Goal: Register for event/course

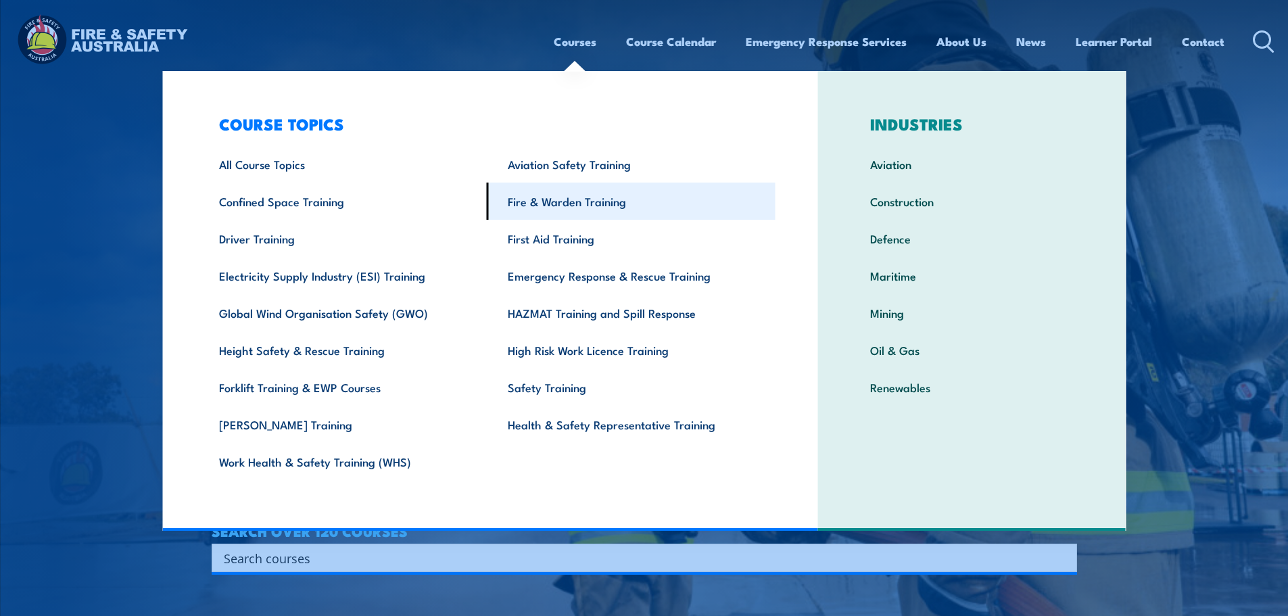
click at [573, 208] on link "Fire & Warden Training" at bounding box center [631, 201] width 289 height 37
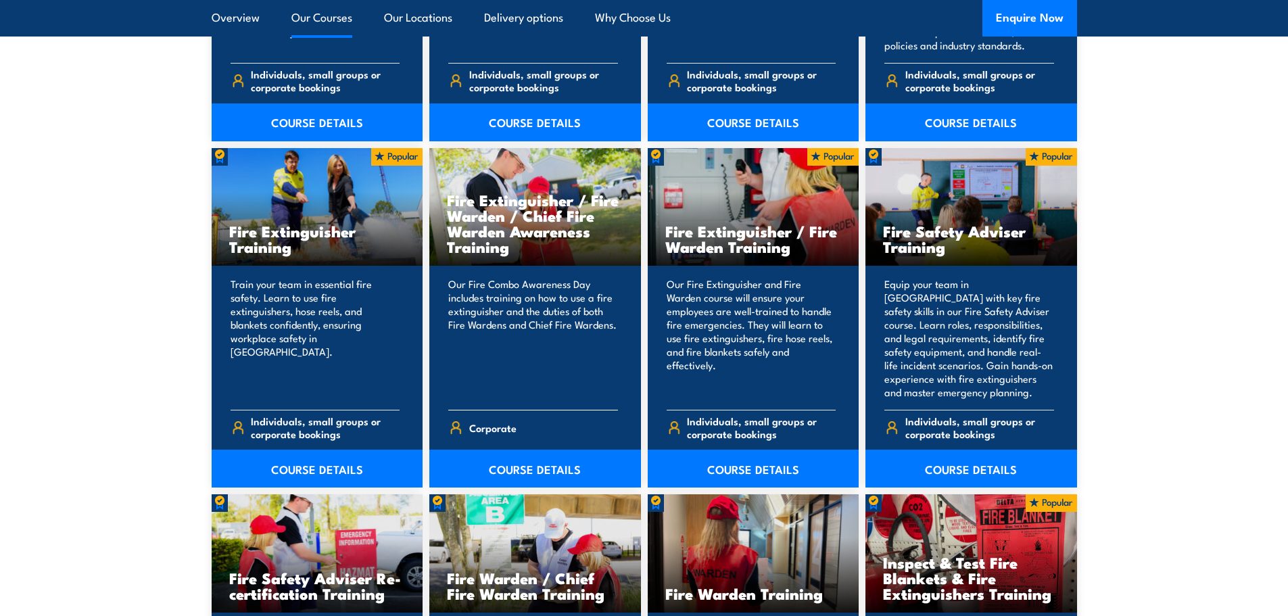
scroll to position [1352, 0]
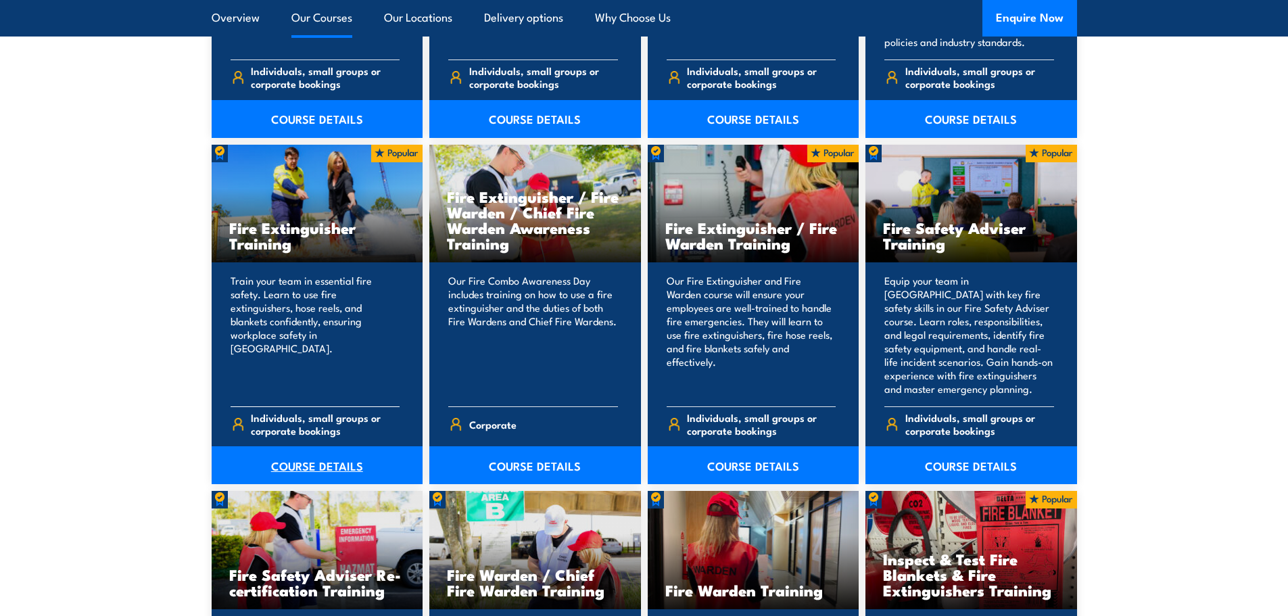
click at [321, 469] on link "COURSE DETAILS" at bounding box center [318, 465] width 212 height 38
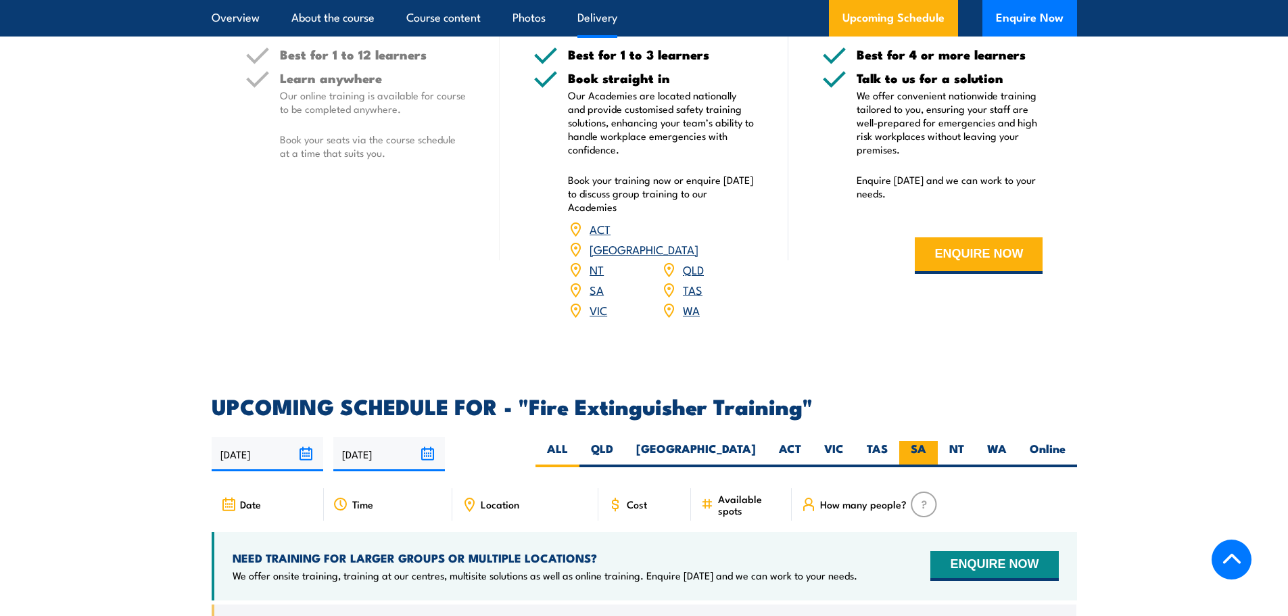
scroll to position [2163, 0]
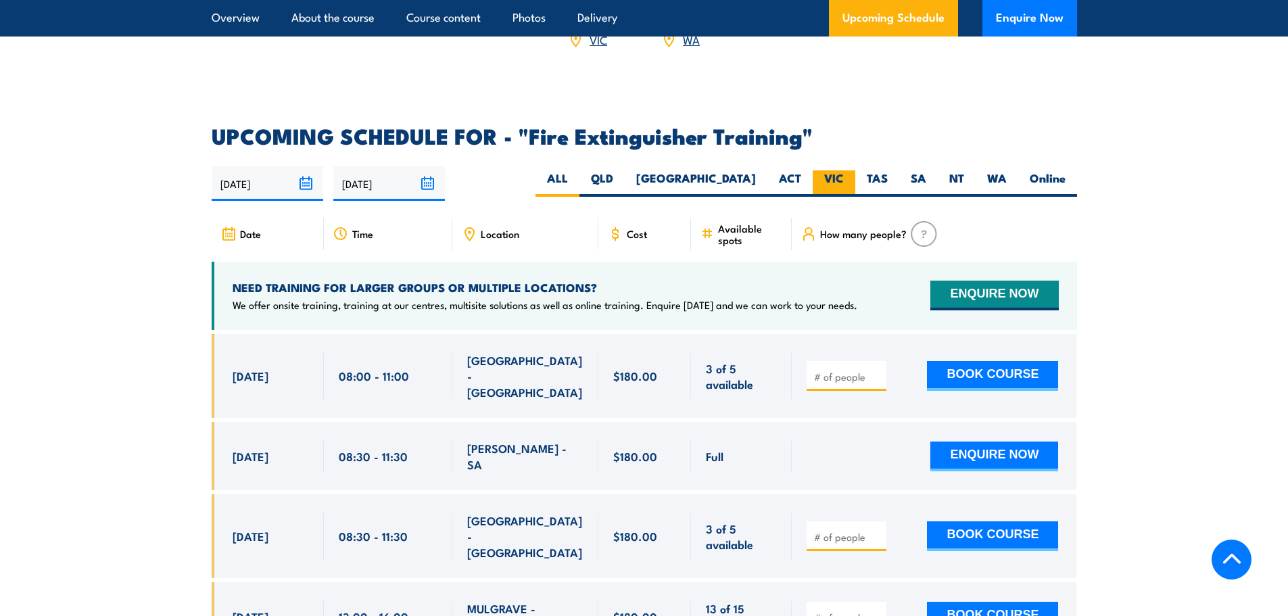
click at [826, 170] on label "VIC" at bounding box center [834, 183] width 43 height 26
click at [844, 170] on input "VIC" at bounding box center [848, 174] width 9 height 9
radio input "true"
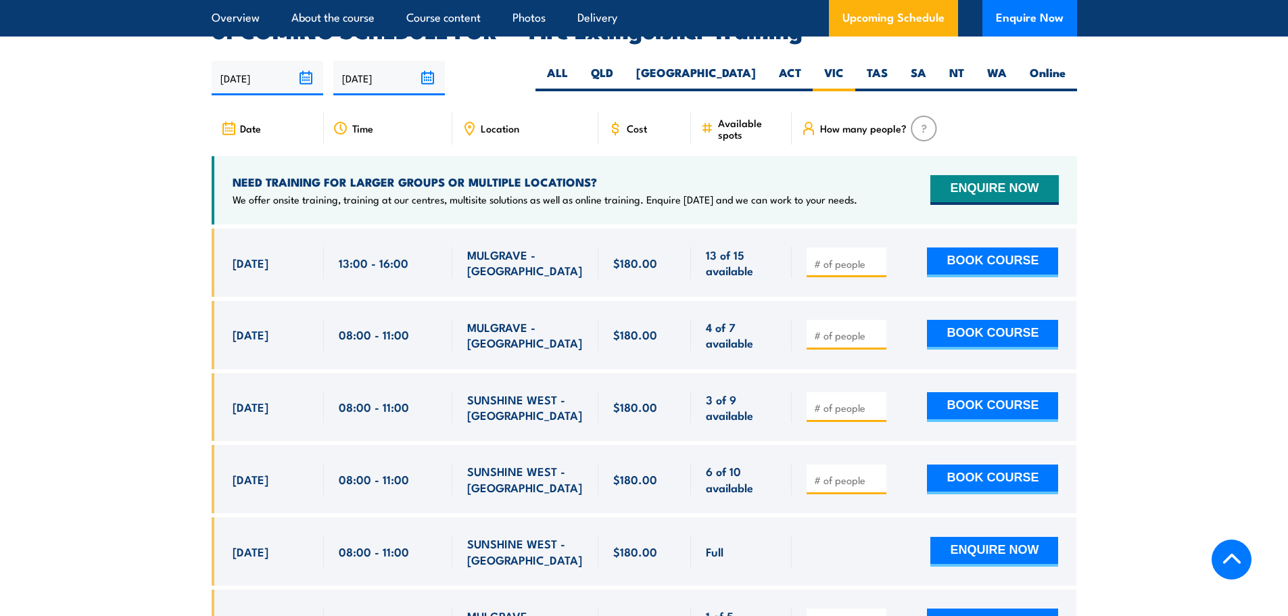
scroll to position [2336, 0]
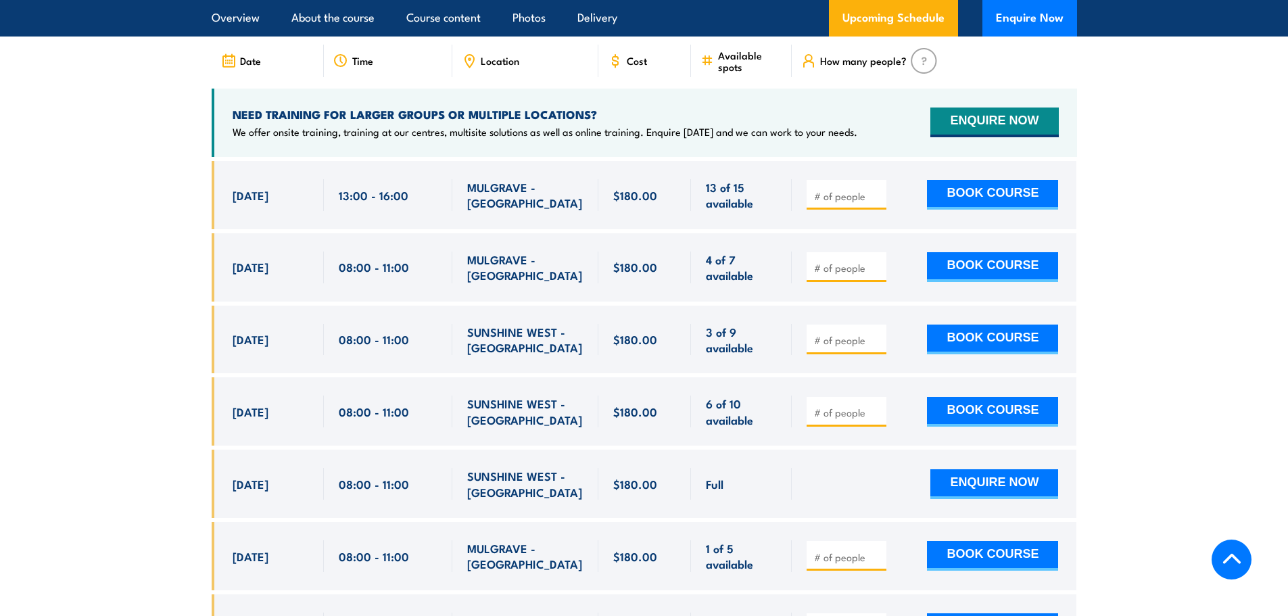
drag, startPoint x: 222, startPoint y: 310, endPoint x: 766, endPoint y: 343, distance: 544.5
click at [766, 343] on div "2 Oct, 2025, 08:00 - 08:00" at bounding box center [644, 340] width 865 height 68
copy div "2 Oct, 2025 08:00 - 11:00 SUNSHINE WEST - VIC 3 of 9 available $180.00 $180.00 …"
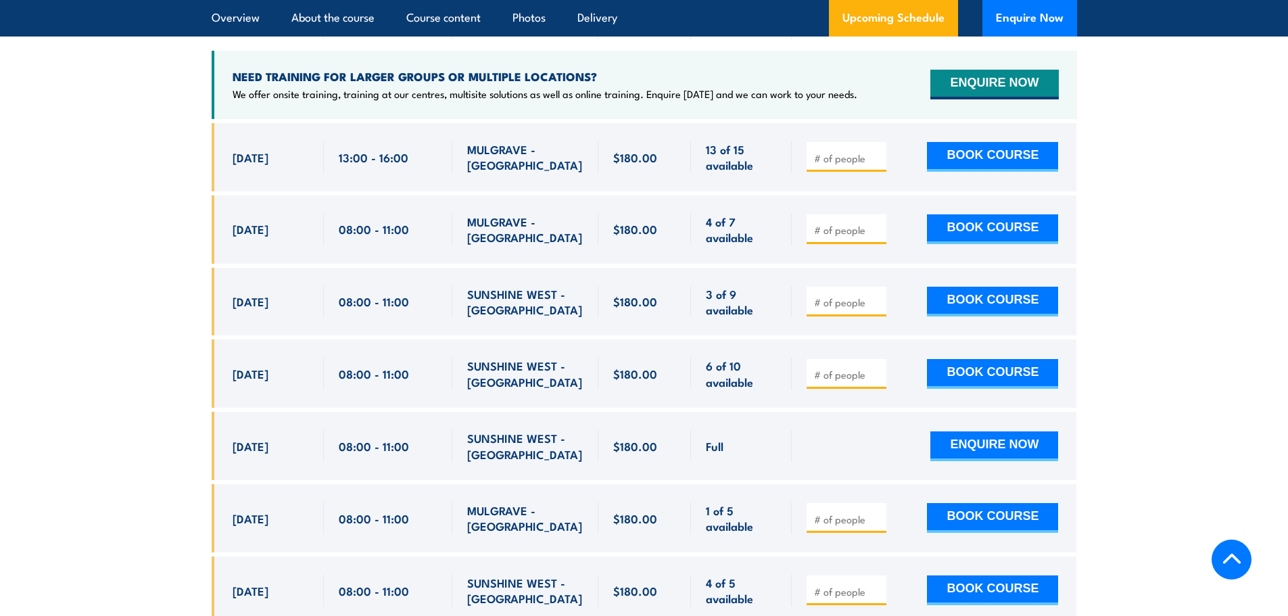
scroll to position [2404, 0]
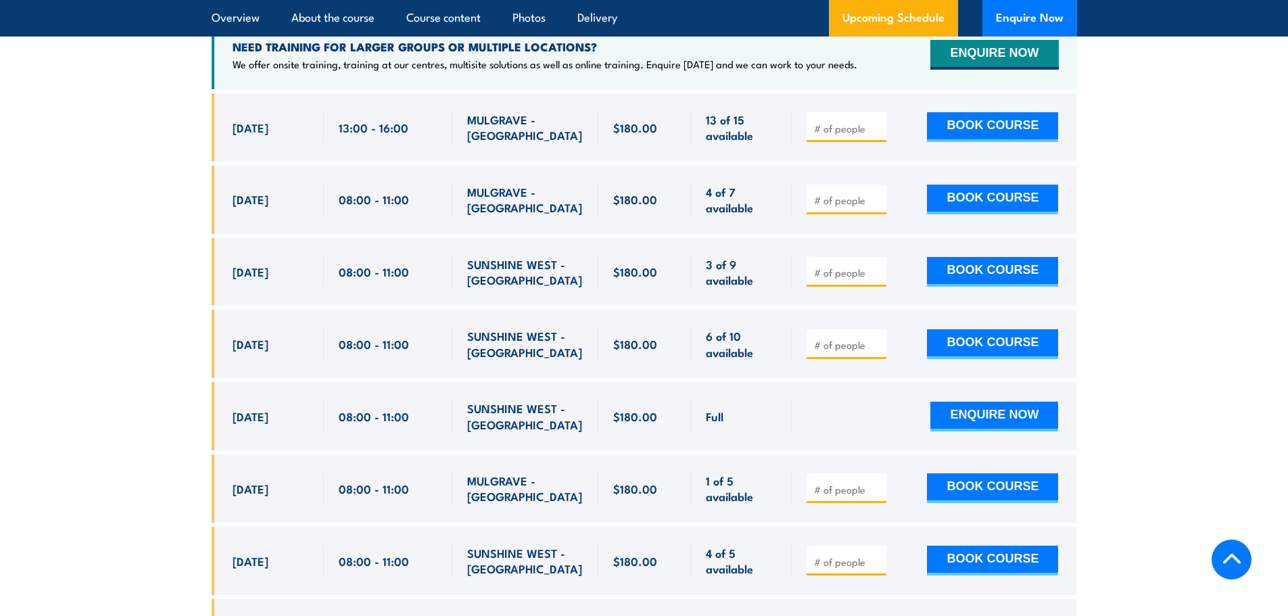
drag, startPoint x: 228, startPoint y: 322, endPoint x: 758, endPoint y: 342, distance: 530.4
click at [758, 342] on div "17 Oct, 2025, 08:00 - 08:00" at bounding box center [644, 344] width 865 height 68
copy div "17 Oct, 2025 08:00 - 11:00 SUNSHINE WEST - VIC 6 of 10 available $180.00 $180.0…"
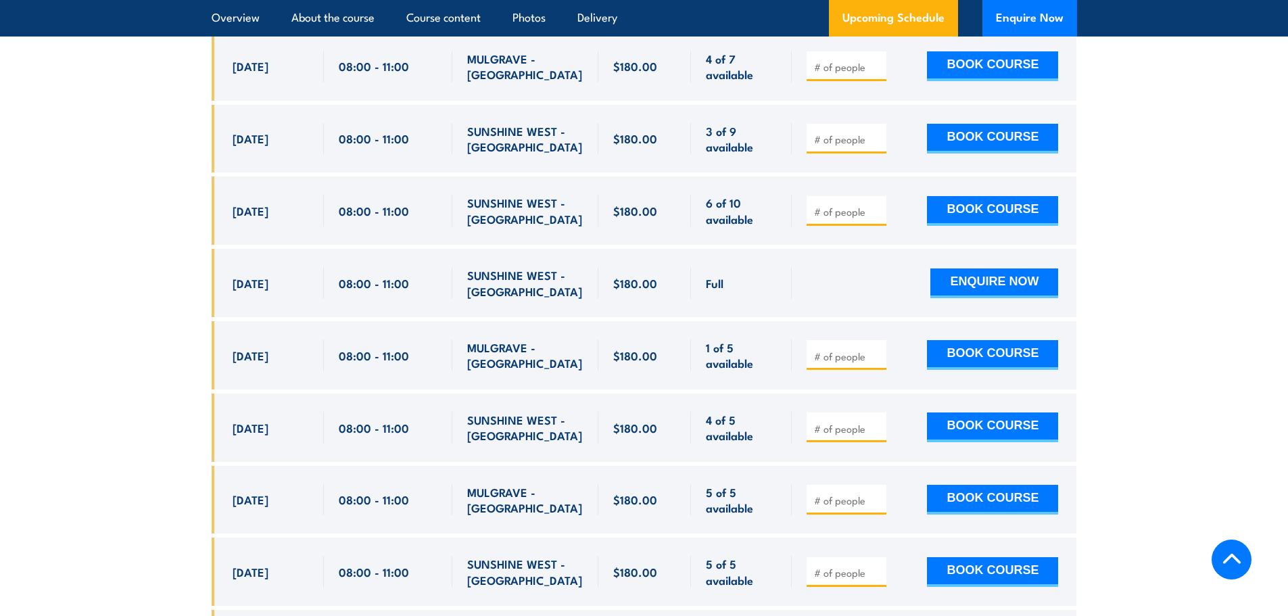
scroll to position [2539, 0]
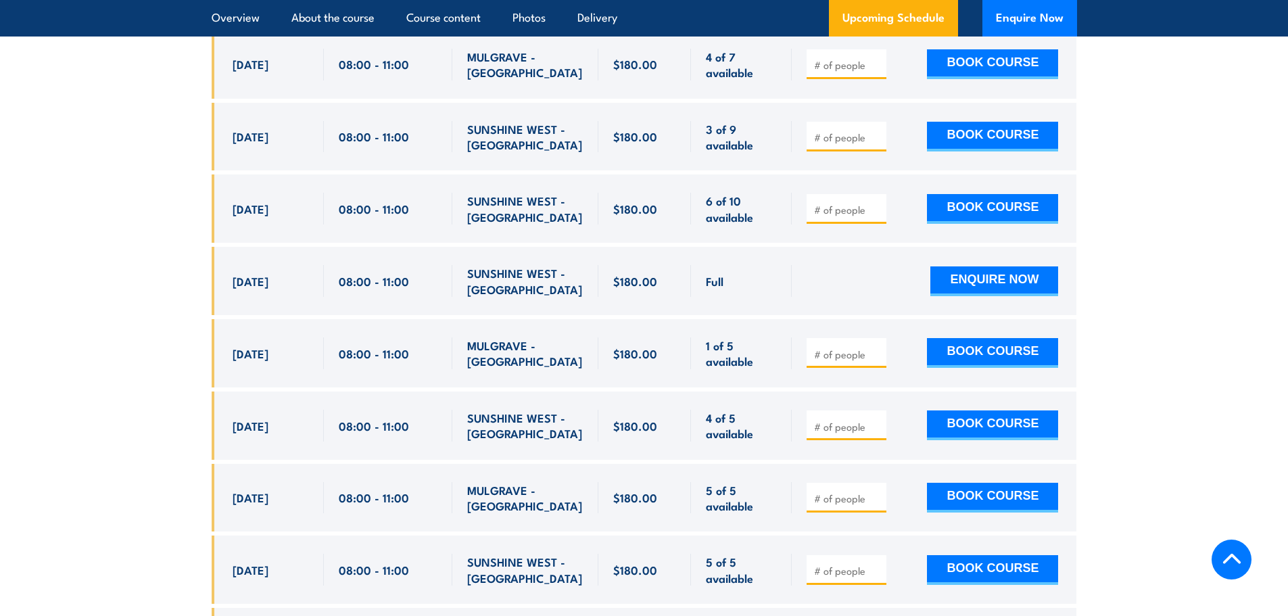
drag, startPoint x: 224, startPoint y: 406, endPoint x: 752, endPoint y: 424, distance: 527.6
click at [752, 424] on div "17 Nov, 2025, 08:00 - 08:00" at bounding box center [644, 425] width 865 height 68
copy div "17 Nov, 2025 08:00 - 11:00 SUNSHINE WEST - VIC 4 of 5 available $180.00 $180.00…"
